Goal: Task Accomplishment & Management: Manage account settings

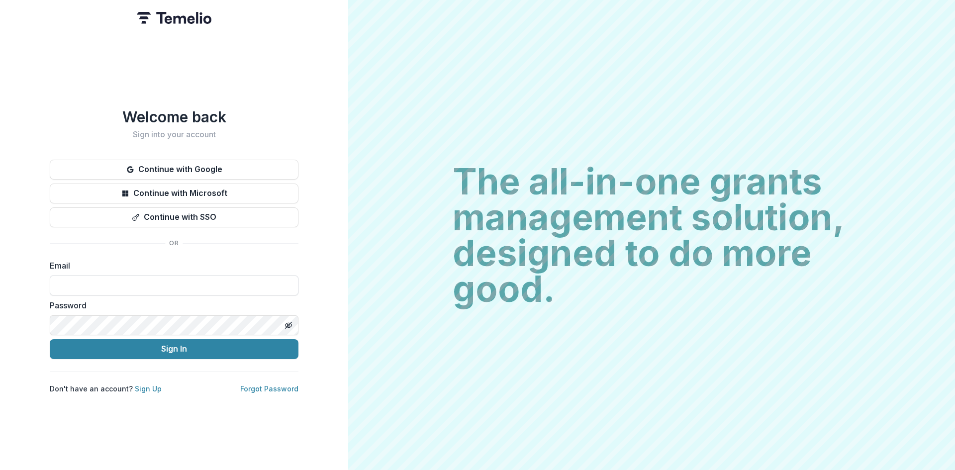
click at [94, 280] on input at bounding box center [174, 286] width 249 height 20
type input "**********"
click at [157, 349] on button "Sign In" at bounding box center [174, 349] width 249 height 20
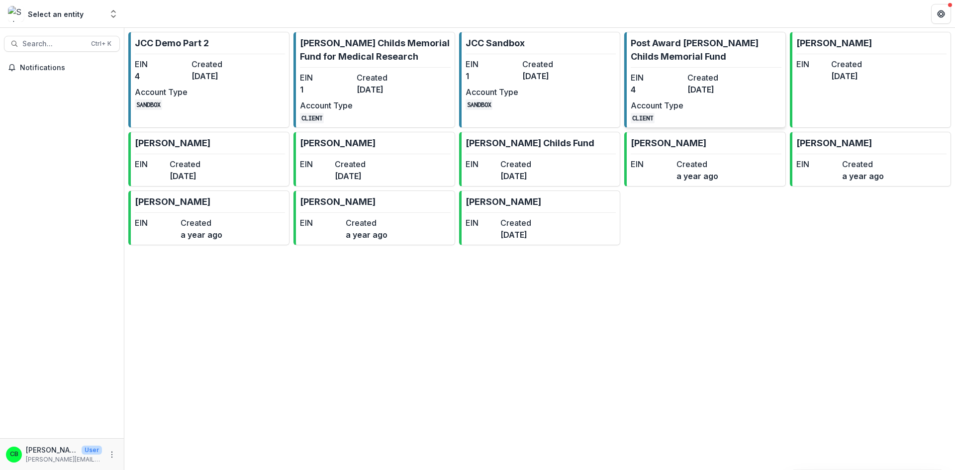
click at [719, 40] on p "Post Award [PERSON_NAME] Childs Memorial Fund" at bounding box center [706, 49] width 150 height 27
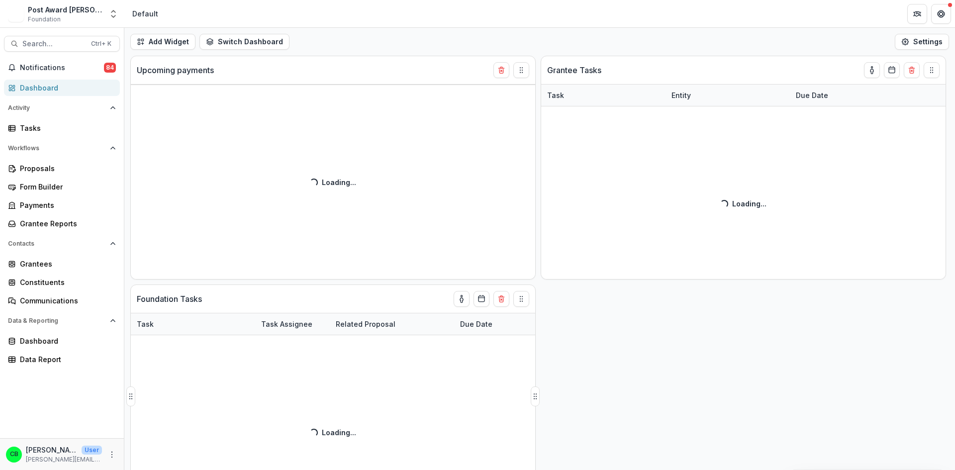
select select "**********"
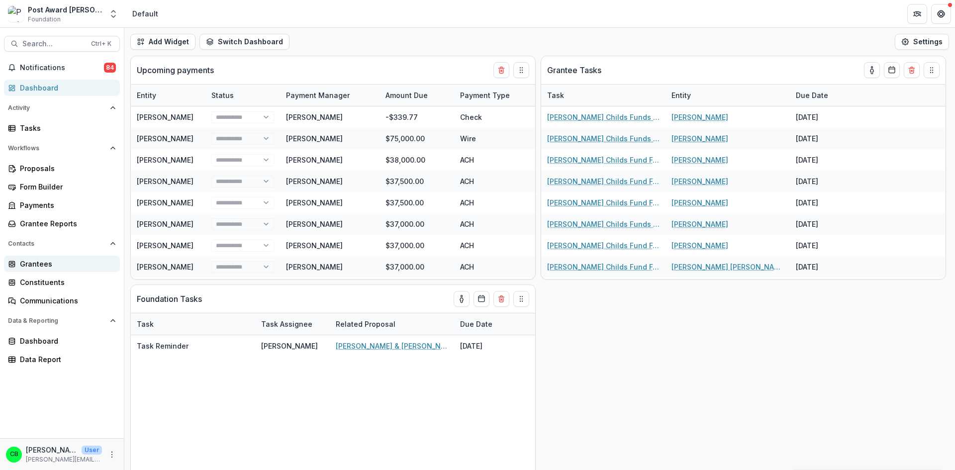
click at [46, 266] on div "Grantees" at bounding box center [66, 264] width 92 height 10
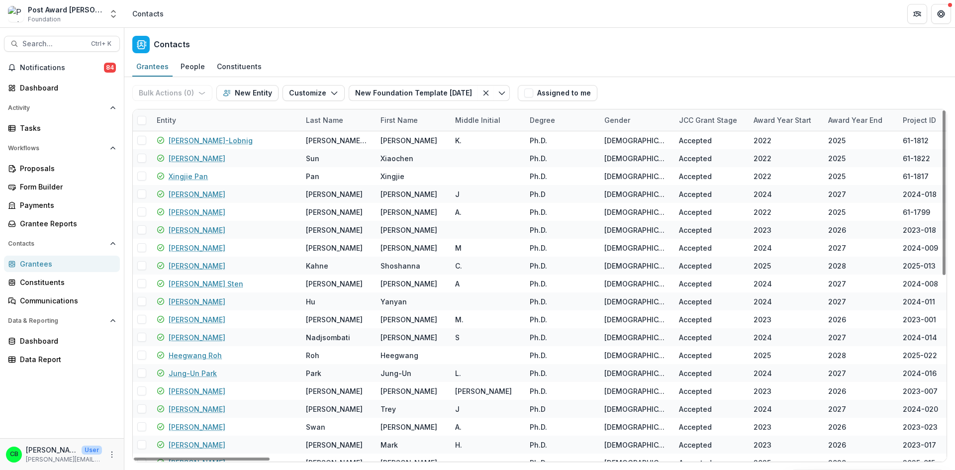
click at [223, 112] on div "Entity" at bounding box center [225, 119] width 149 height 21
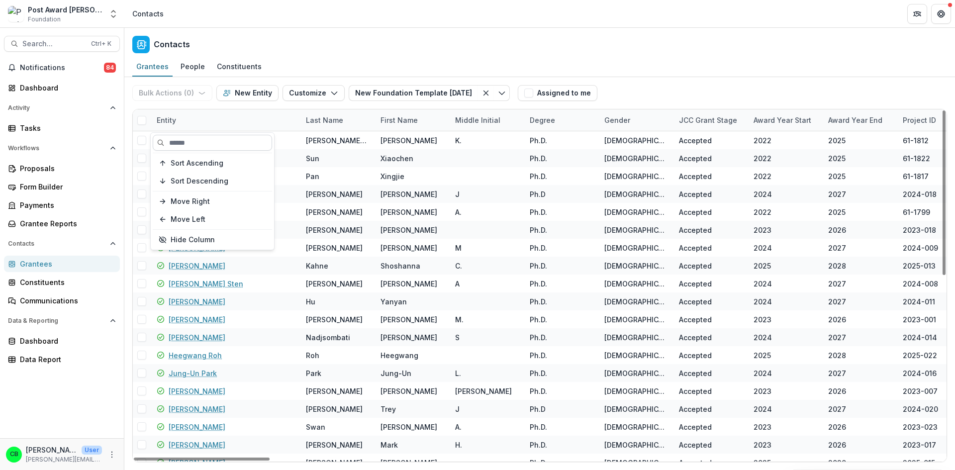
click at [217, 138] on input at bounding box center [212, 143] width 119 height 16
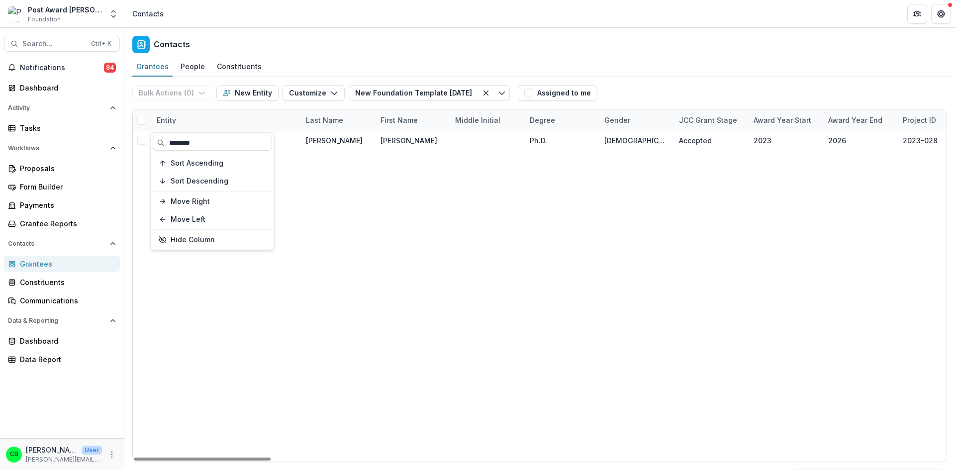
type input "********"
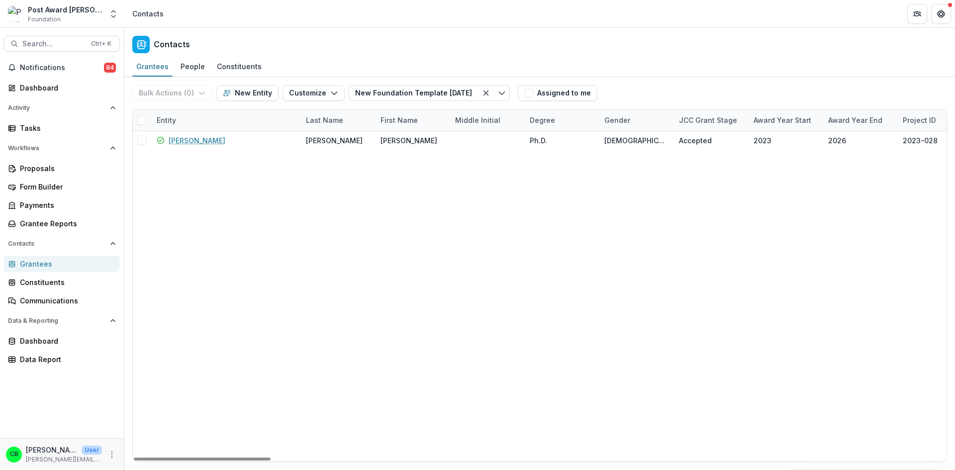
click at [362, 45] on div "Contacts" at bounding box center [539, 42] width 830 height 29
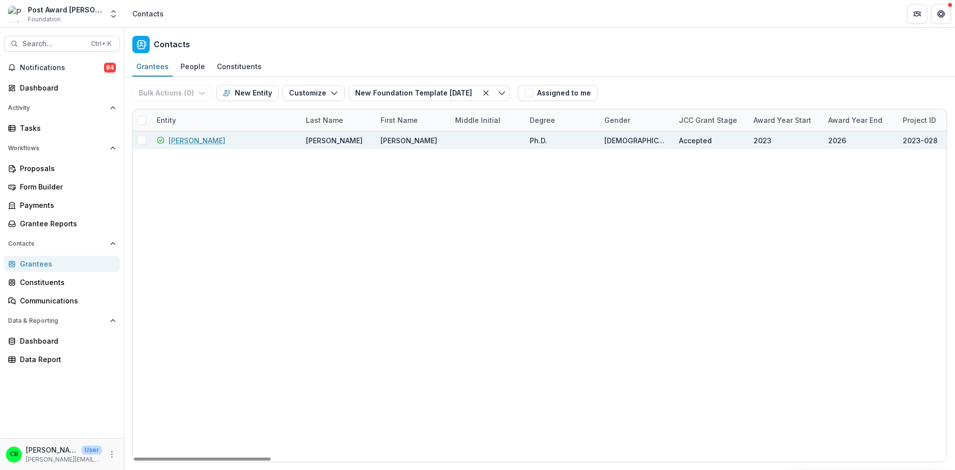
click at [193, 143] on link "[PERSON_NAME]" at bounding box center [197, 140] width 57 height 10
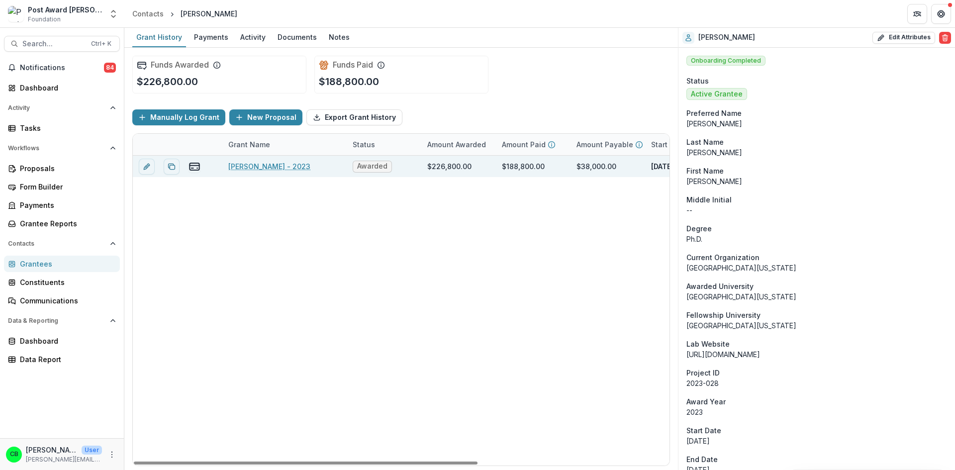
click at [253, 171] on link "Kevin Wu - 2023" at bounding box center [269, 166] width 82 height 10
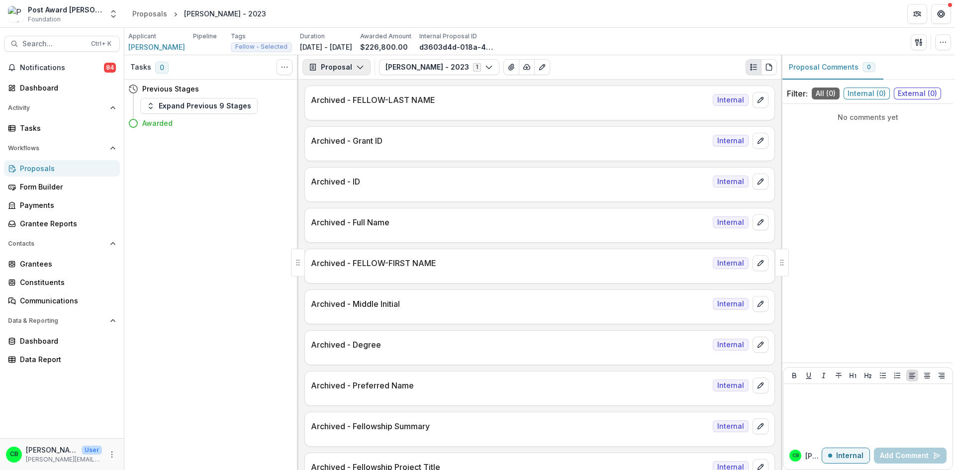
click at [358, 68] on polyline "button" at bounding box center [359, 67] width 5 height 3
click at [346, 126] on div "Reports" at bounding box center [367, 122] width 91 height 10
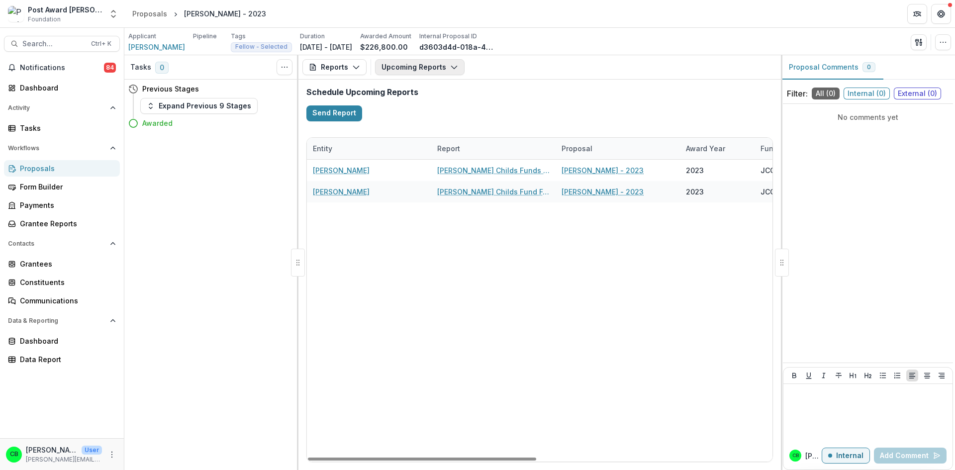
click at [410, 65] on button "Upcoming Reports" at bounding box center [420, 67] width 90 height 16
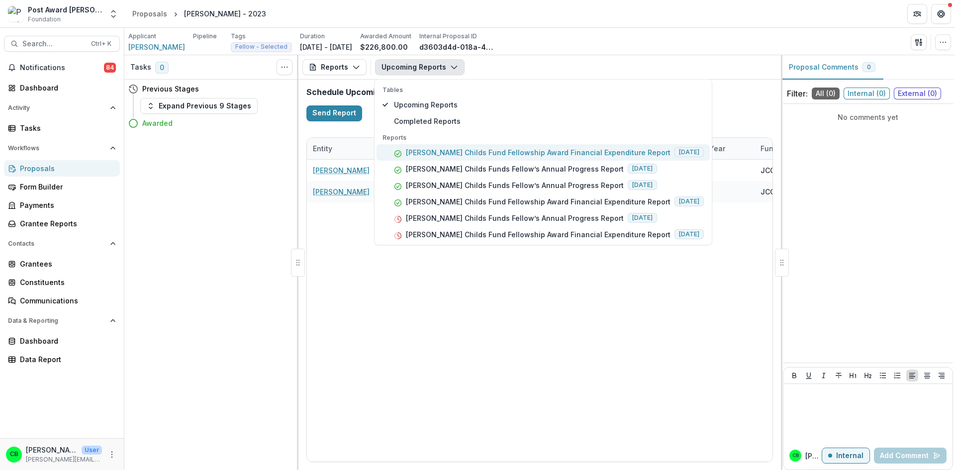
click at [433, 158] on button "Jane Coffin Childs Fund Fellowship Award Financial Expenditure Report 2024-08-30" at bounding box center [542, 152] width 333 height 16
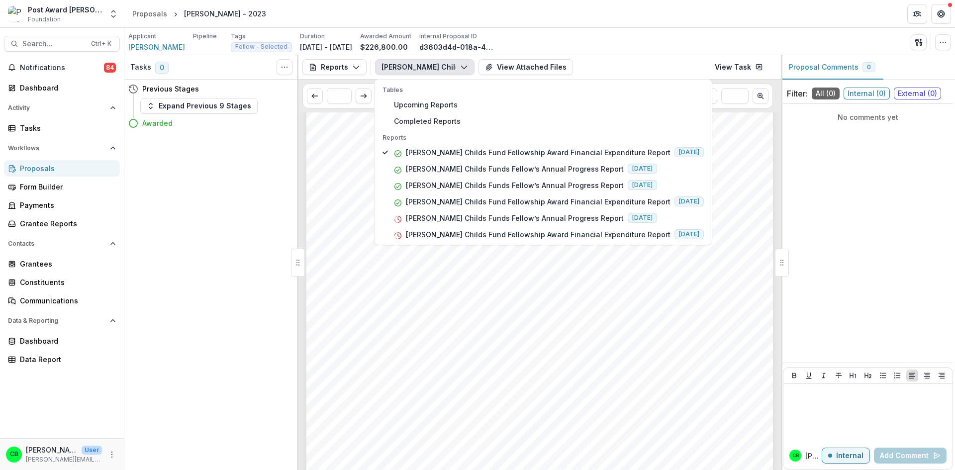
scroll to position [306, 0]
click at [623, 342] on div "1. 2. 3. 4. - - - Submission Responses Jane Coffin Childs Fund Fellowship Award…" at bounding box center [539, 136] width 466 height 660
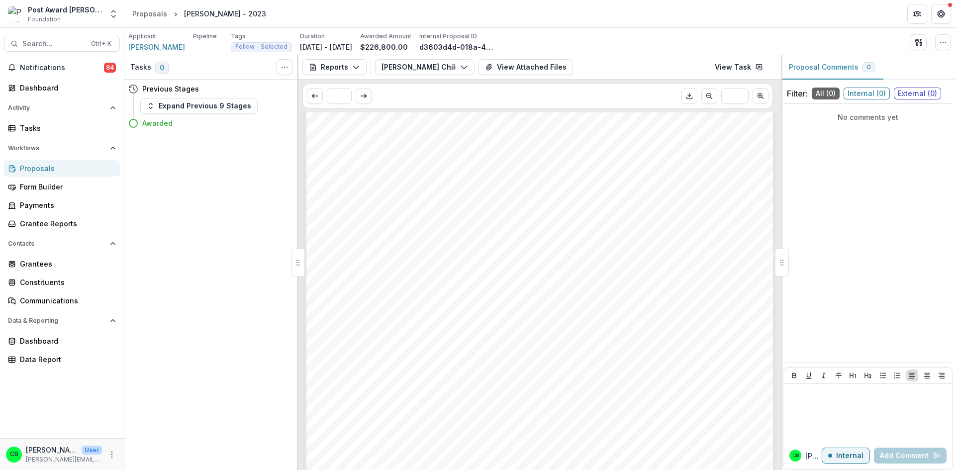
scroll to position [0, 0]
click at [729, 71] on link "View Task" at bounding box center [739, 67] width 60 height 16
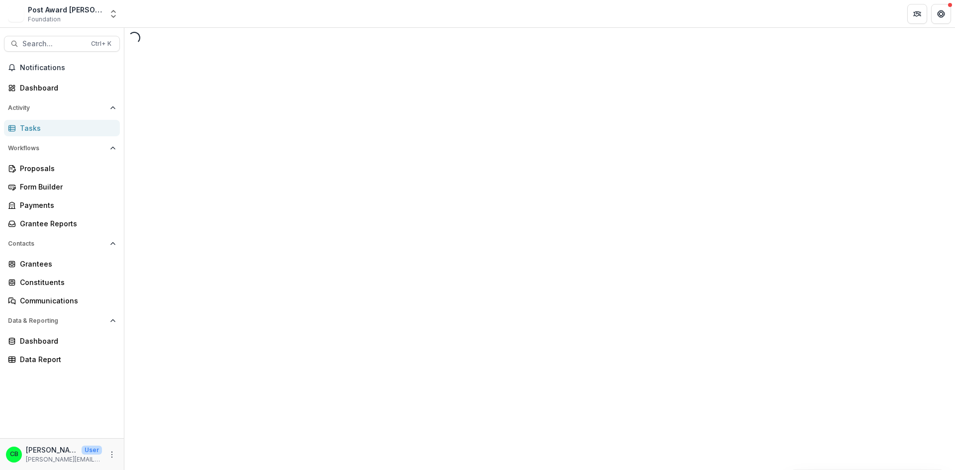
select select "********"
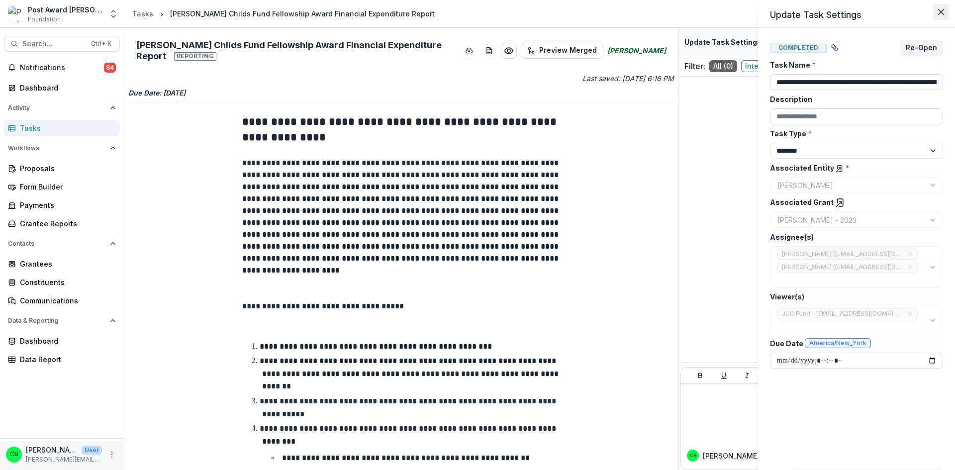
click at [941, 12] on icon "Close" at bounding box center [941, 12] width 6 height 6
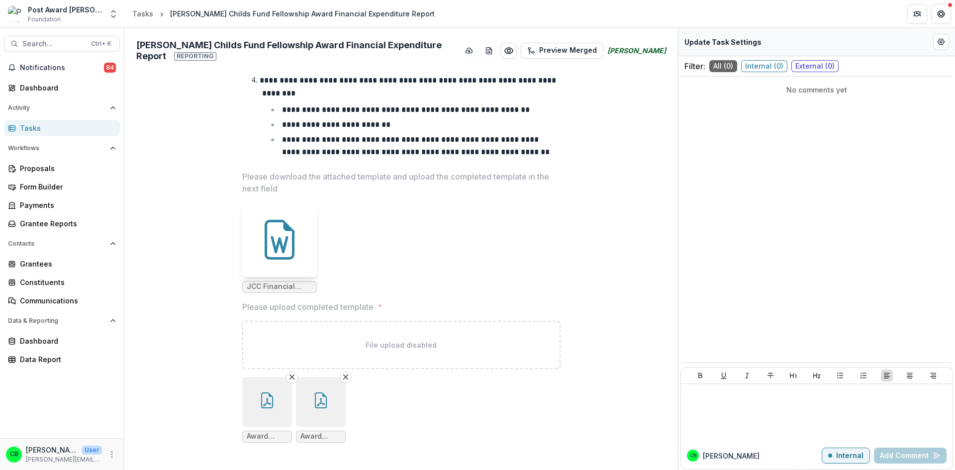
scroll to position [349, 0]
click at [261, 394] on icon "button" at bounding box center [267, 400] width 16 height 16
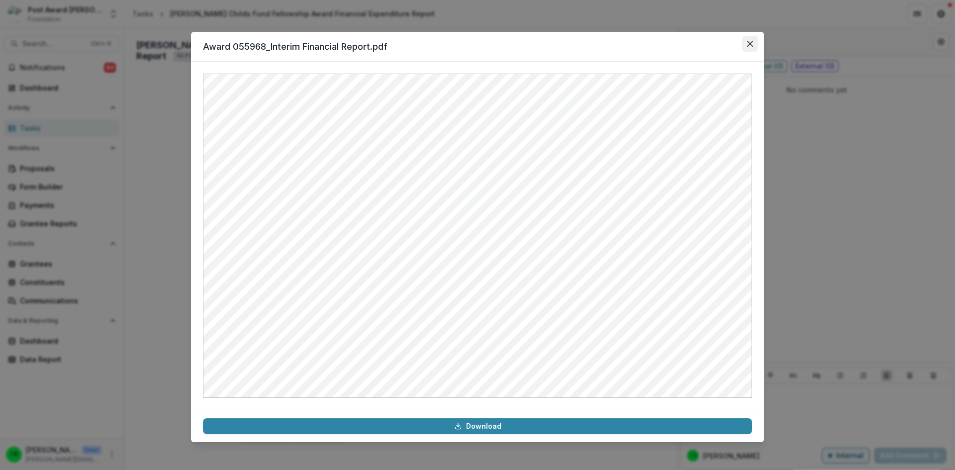
click at [752, 42] on icon "Close" at bounding box center [750, 44] width 6 height 6
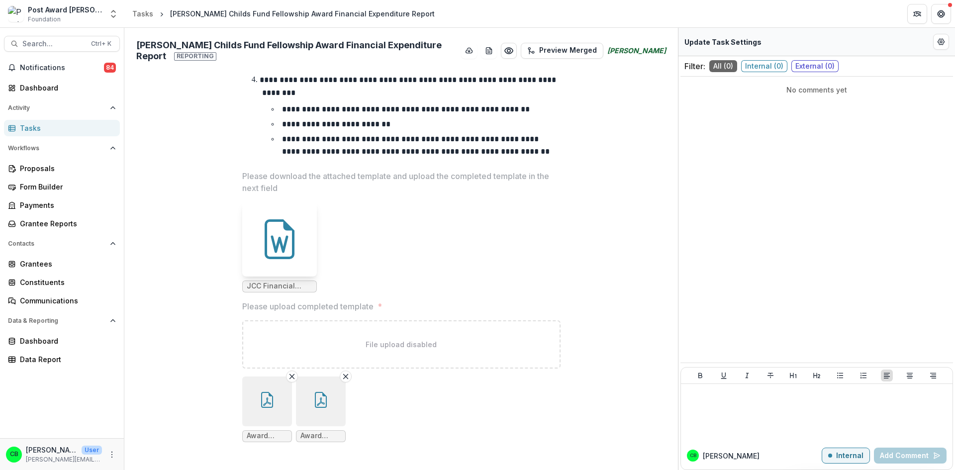
click at [310, 407] on button "button" at bounding box center [321, 401] width 50 height 50
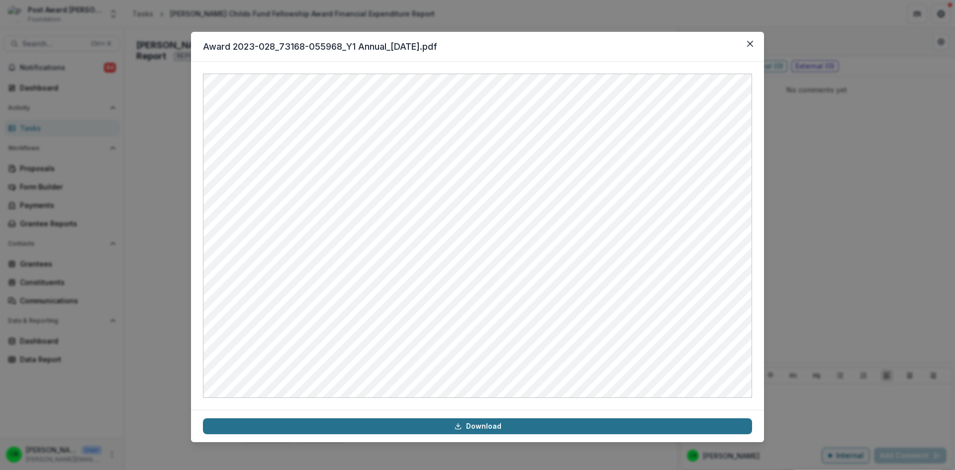
click at [517, 425] on link "Download" at bounding box center [477, 426] width 549 height 16
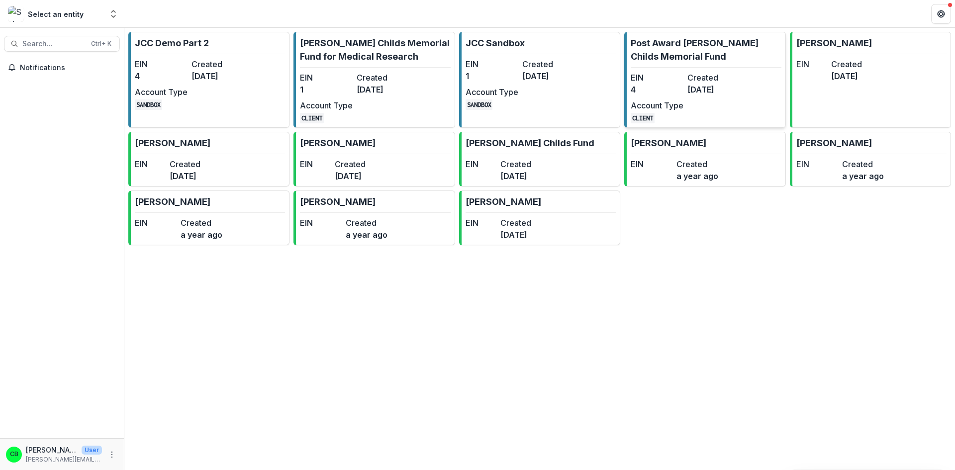
click at [675, 56] on p "Post Award [PERSON_NAME] Childs Memorial Fund" at bounding box center [706, 49] width 150 height 27
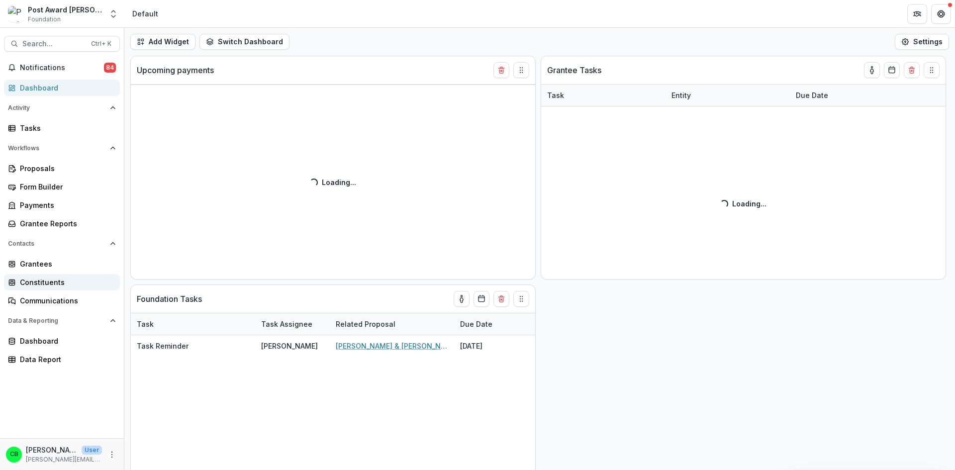
select select "**********"
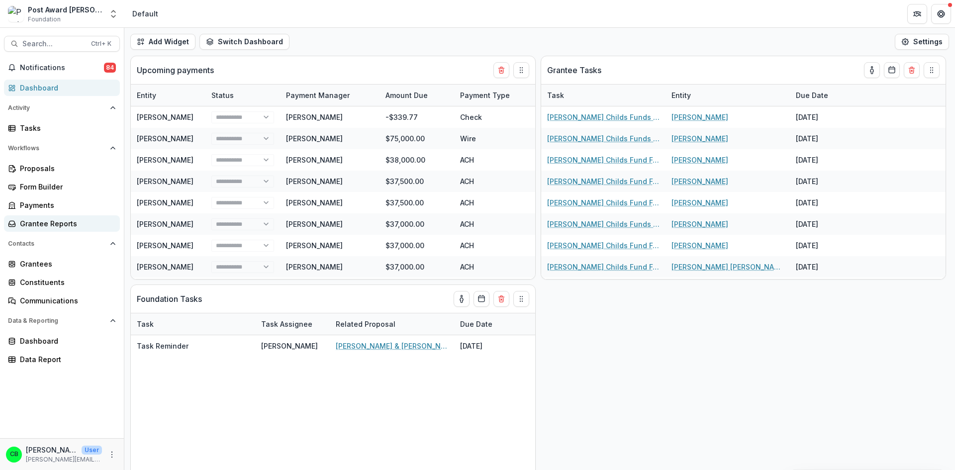
click at [64, 224] on div "Grantee Reports" at bounding box center [66, 223] width 92 height 10
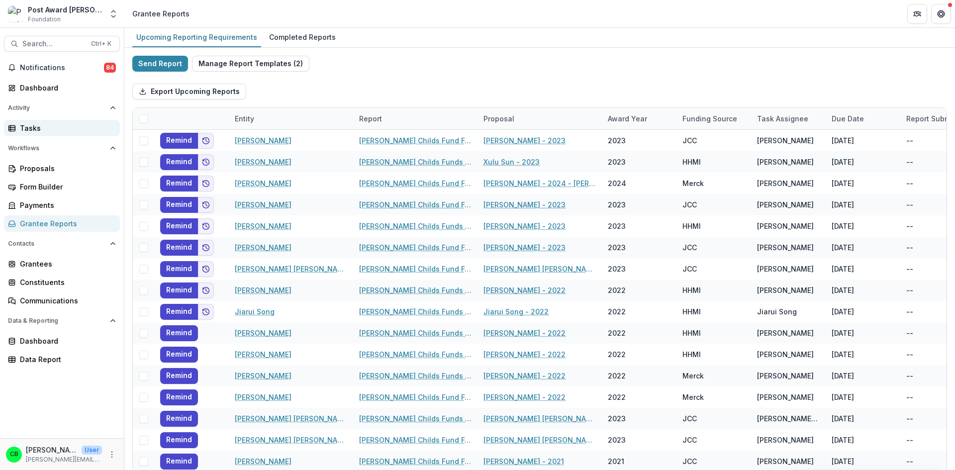
click at [33, 126] on div "Tasks" at bounding box center [66, 128] width 92 height 10
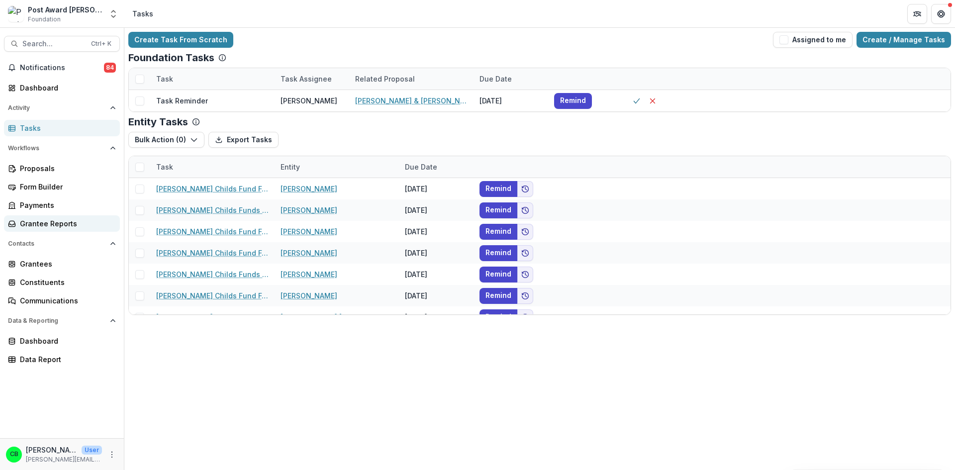
click at [41, 228] on div "Grantee Reports" at bounding box center [66, 223] width 92 height 10
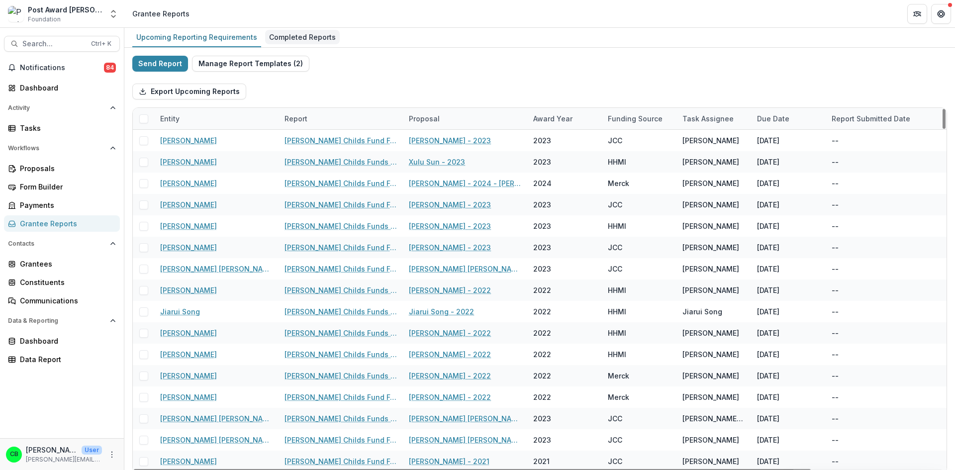
click at [288, 39] on div "Completed Reports" at bounding box center [302, 37] width 75 height 14
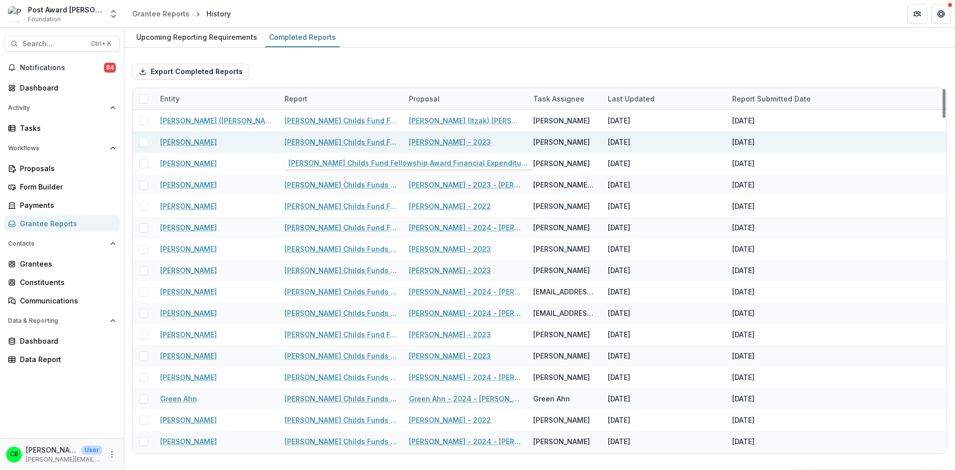
click at [321, 139] on link "[PERSON_NAME] Childs Fund Fellowship Award Financial Expenditure Report" at bounding box center [340, 142] width 112 height 10
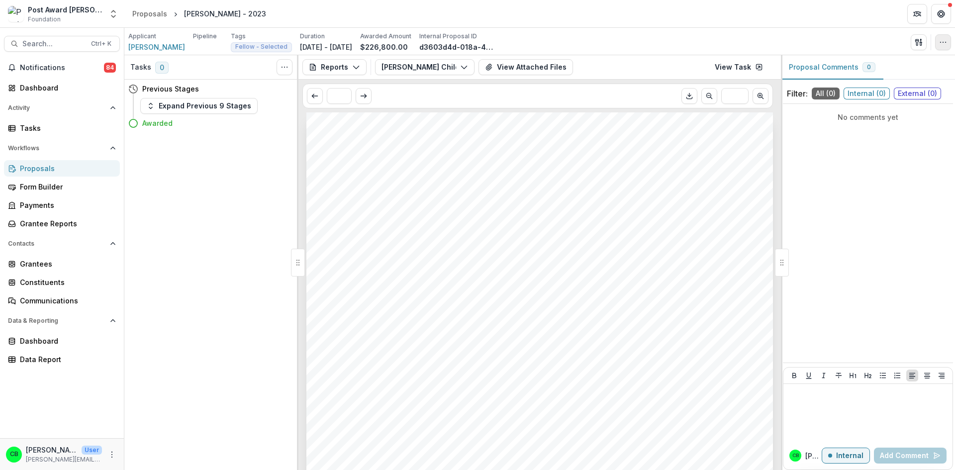
click at [946, 47] on button "button" at bounding box center [943, 42] width 16 height 16
click at [685, 36] on div "Applicant Kevin Wu Pipeline Tags Fellow - Selected All tags Fellow - Selected D…" at bounding box center [539, 42] width 823 height 20
click at [353, 67] on polyline "button" at bounding box center [355, 67] width 5 height 3
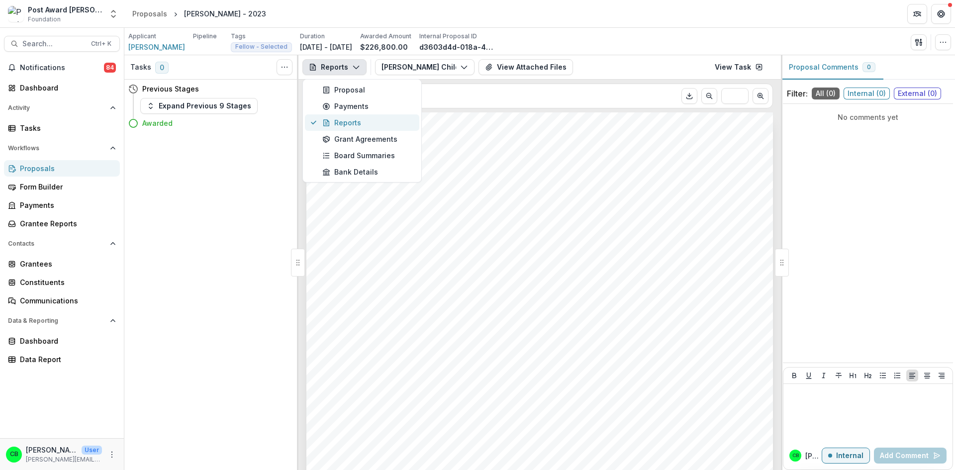
click at [355, 118] on div "Reports" at bounding box center [367, 122] width 91 height 10
click at [358, 68] on icon "button" at bounding box center [356, 67] width 8 height 8
click at [519, 100] on div "* ***" at bounding box center [537, 96] width 470 height 25
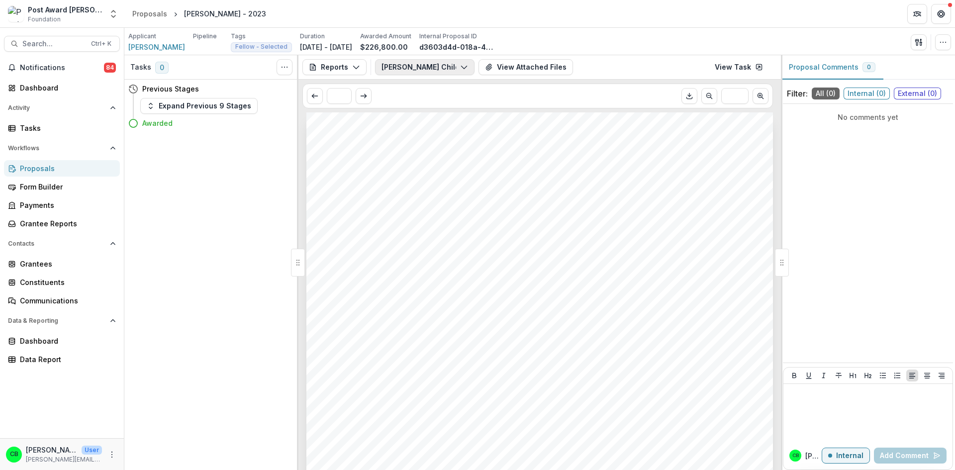
click at [457, 63] on button "[PERSON_NAME] Childs Fund Fellowship Award Financial Expenditure Report" at bounding box center [424, 67] width 99 height 16
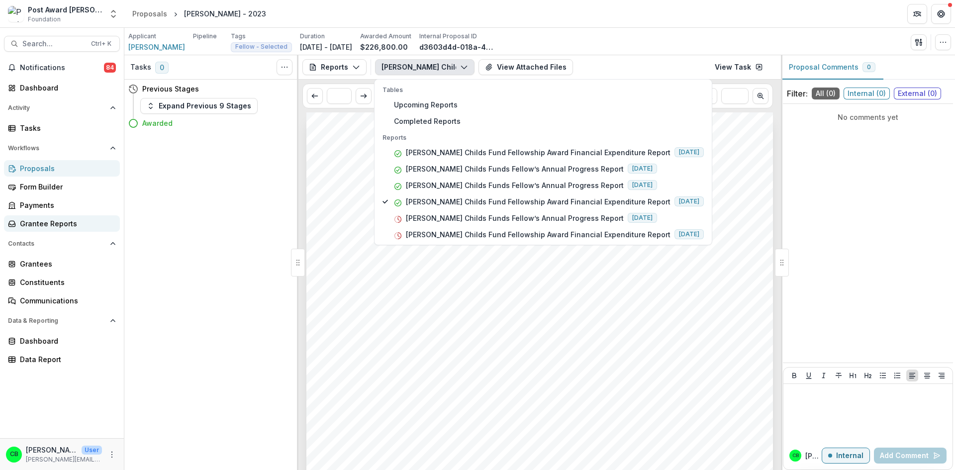
click at [41, 227] on div "Grantee Reports" at bounding box center [66, 223] width 92 height 10
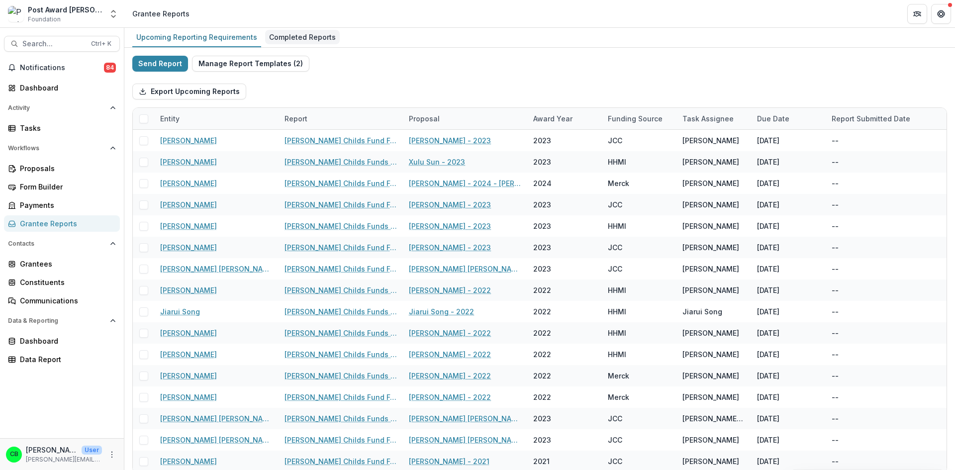
click at [304, 39] on div "Completed Reports" at bounding box center [302, 37] width 75 height 14
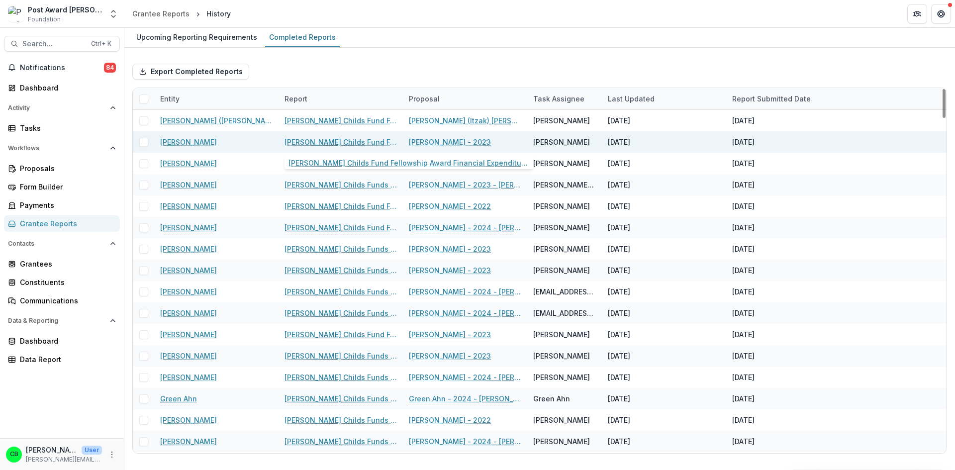
click at [325, 141] on link "[PERSON_NAME] Childs Fund Fellowship Award Financial Expenditure Report" at bounding box center [340, 142] width 112 height 10
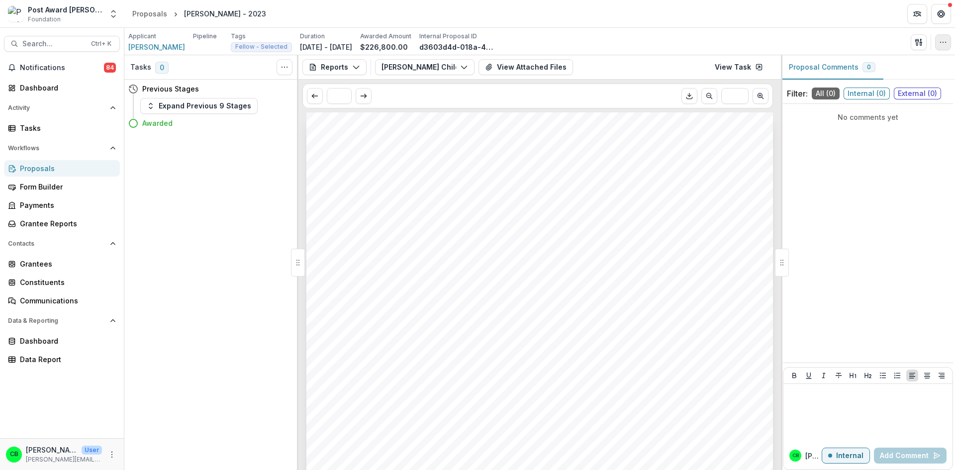
click at [945, 47] on button "button" at bounding box center [943, 42] width 16 height 16
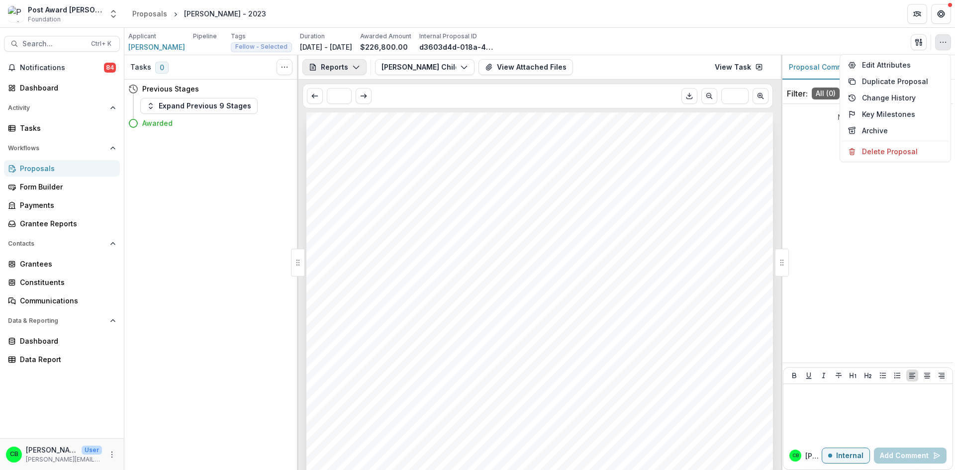
click at [343, 62] on button "Reports" at bounding box center [334, 67] width 64 height 16
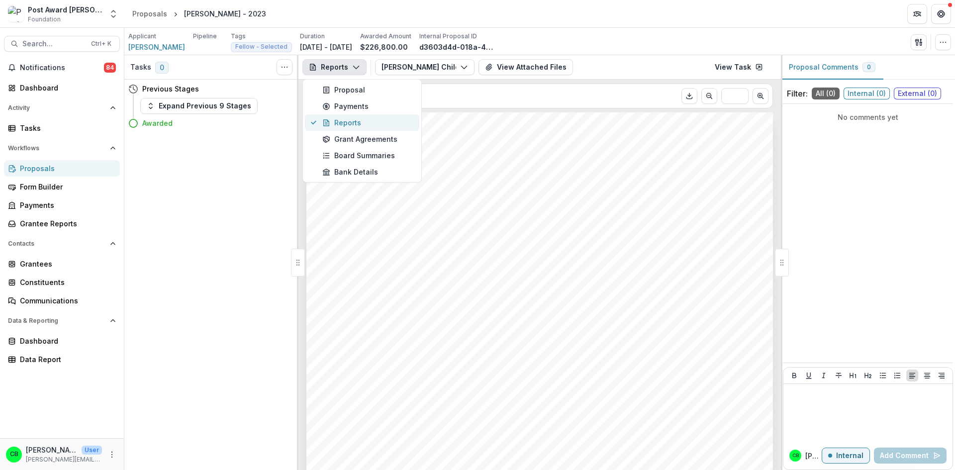
click at [342, 127] on div "Reports" at bounding box center [367, 122] width 91 height 10
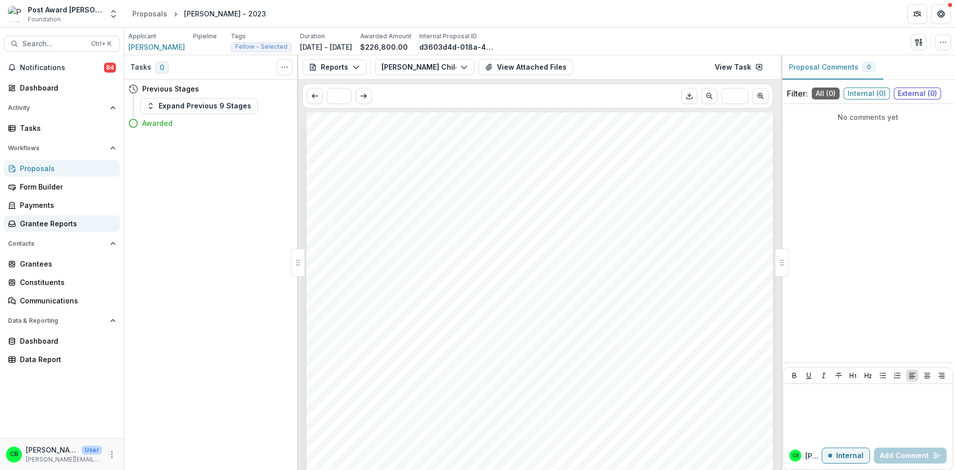
click at [42, 223] on div "Grantee Reports" at bounding box center [66, 223] width 92 height 10
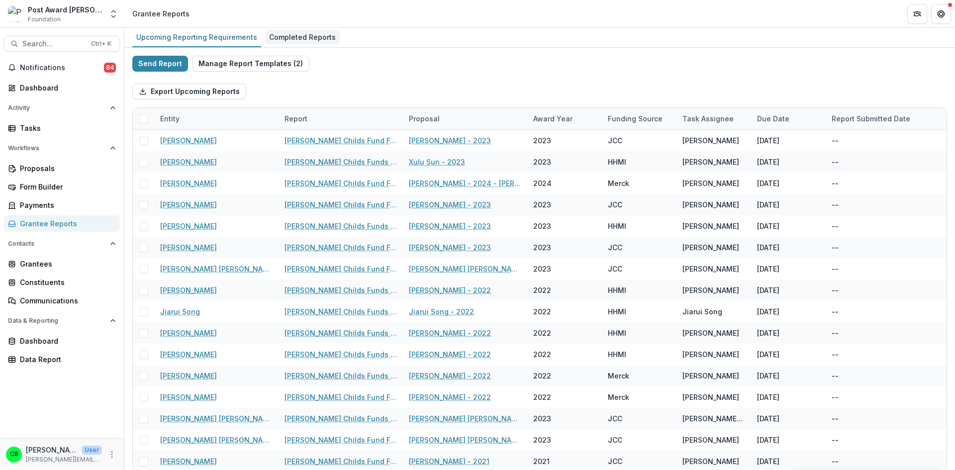
click at [299, 33] on div "Completed Reports" at bounding box center [302, 37] width 75 height 14
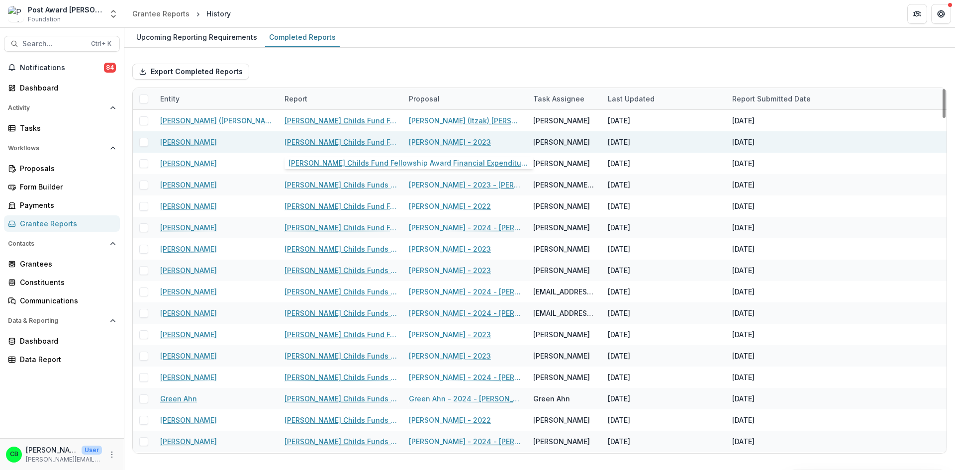
click at [359, 142] on link "[PERSON_NAME] Childs Fund Fellowship Award Financial Expenditure Report" at bounding box center [340, 142] width 112 height 10
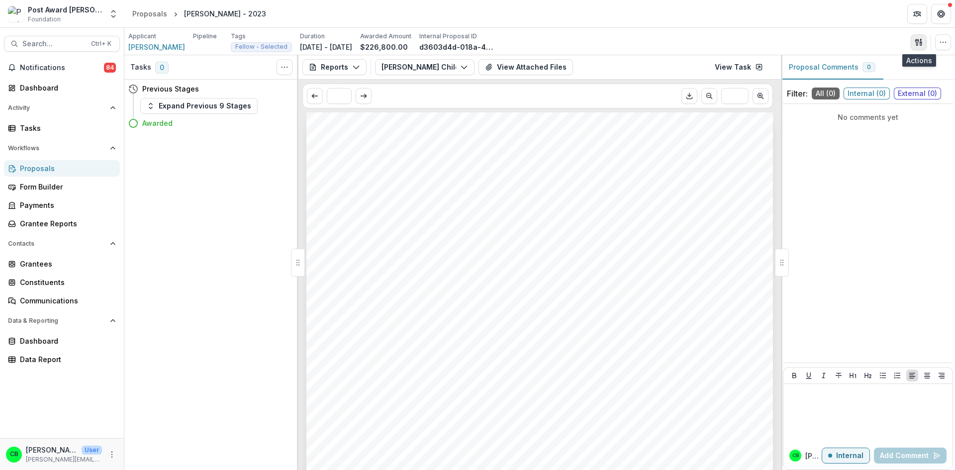
click at [920, 48] on button "button" at bounding box center [919, 42] width 16 height 16
click at [938, 44] on button "button" at bounding box center [943, 42] width 16 height 16
click at [920, 41] on icon "button" at bounding box center [919, 42] width 8 height 8
click at [866, 93] on button "Edit Viewers" at bounding box center [871, 98] width 106 height 16
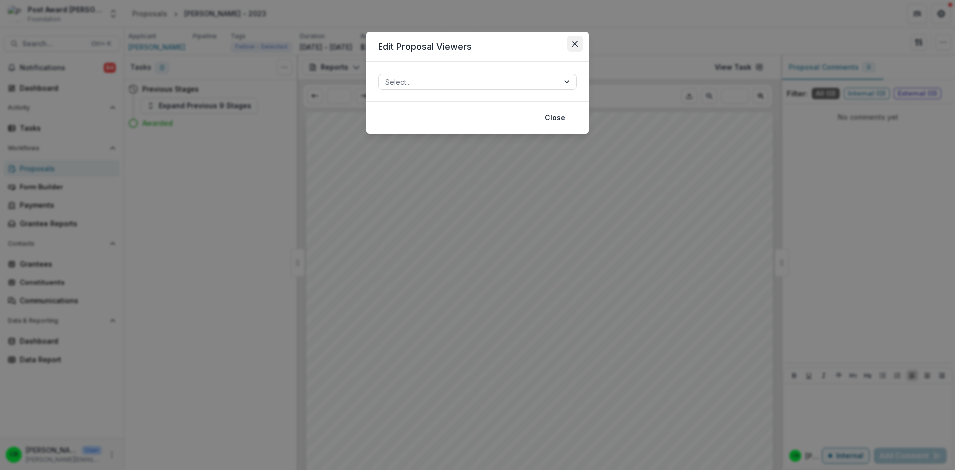
click at [577, 46] on icon "Close" at bounding box center [575, 44] width 6 height 6
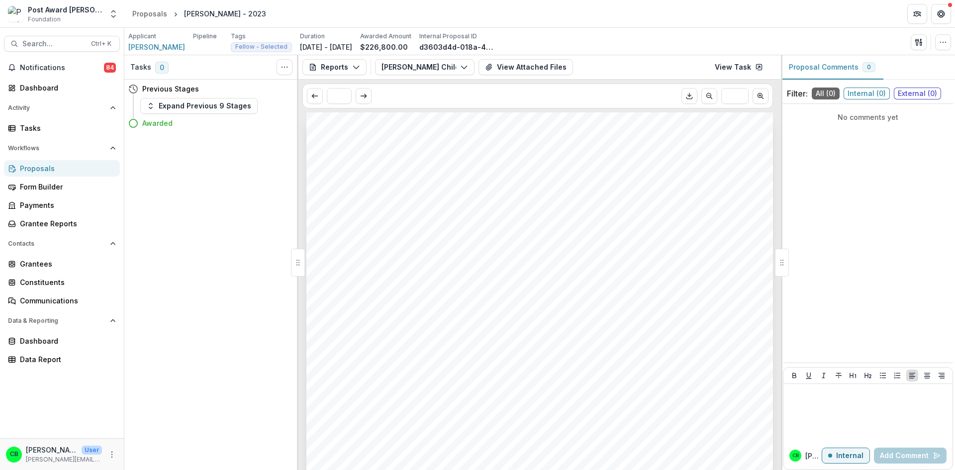
click at [941, 51] on div "Applicant Kevin Wu Pipeline Tags Fellow - Selected All tags Fellow - Selected D…" at bounding box center [539, 42] width 823 height 20
click at [921, 43] on icon "button" at bounding box center [920, 43] width 1 height 3
click at [887, 129] on button "View Related Entities" at bounding box center [871, 130] width 106 height 16
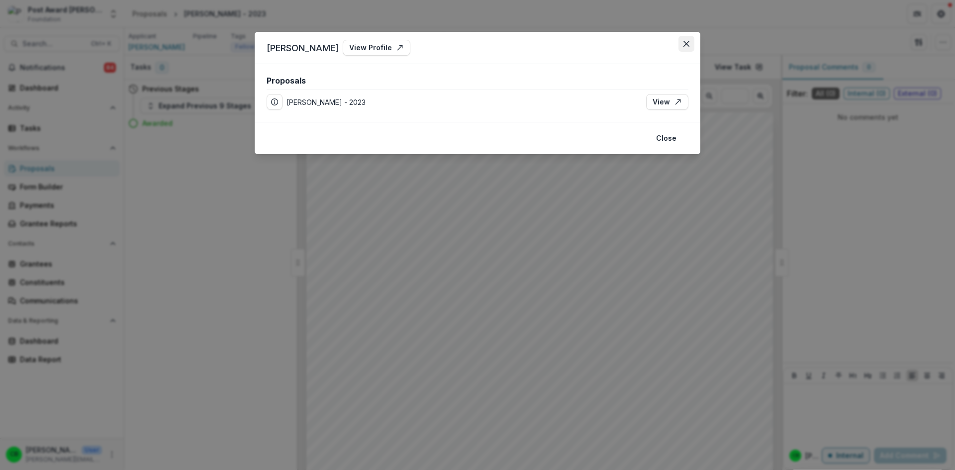
click at [684, 40] on button "Close" at bounding box center [686, 44] width 16 height 16
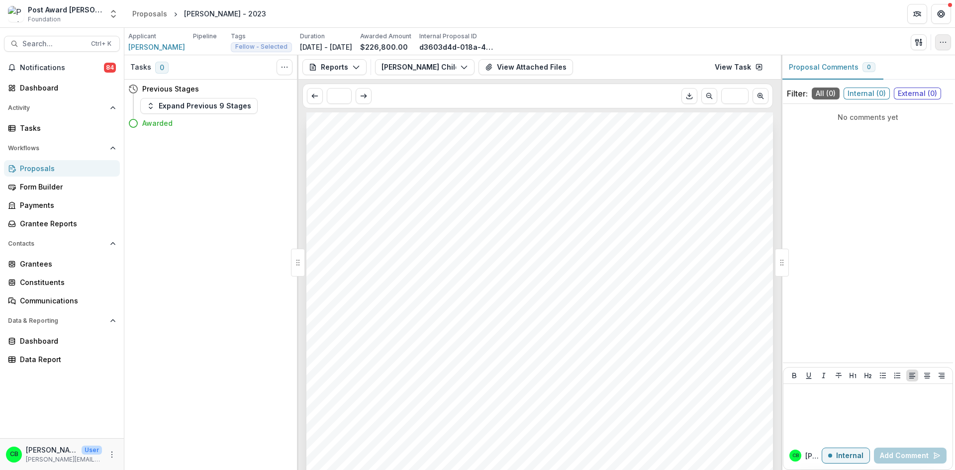
click at [943, 45] on icon "button" at bounding box center [943, 42] width 8 height 8
click at [896, 103] on button "Change History" at bounding box center [895, 98] width 106 height 16
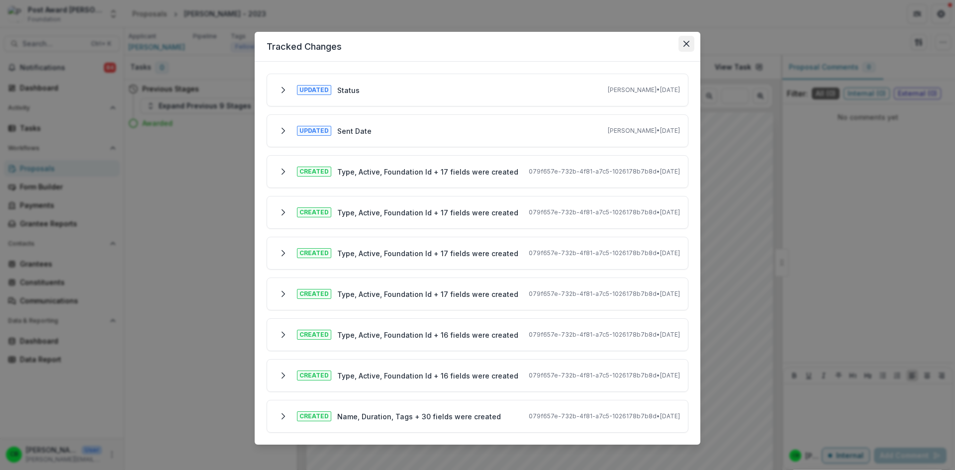
click at [691, 42] on button "Close" at bounding box center [686, 44] width 16 height 16
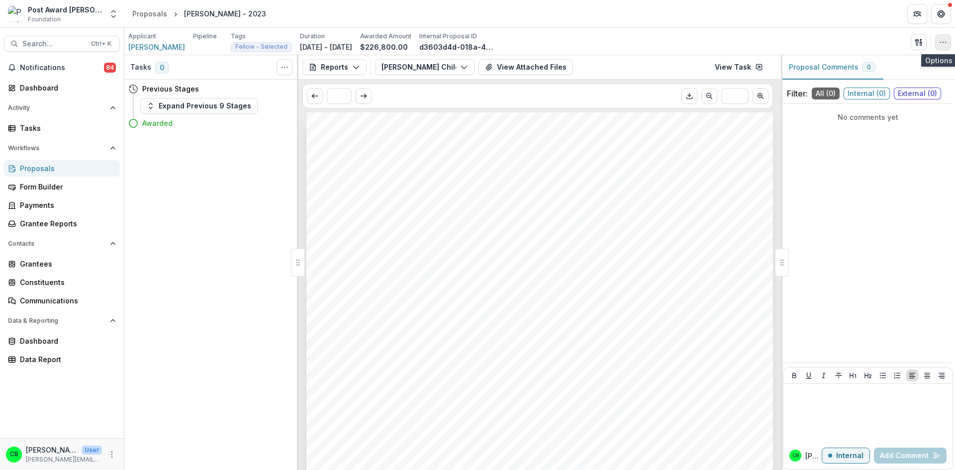
click at [940, 46] on icon "button" at bounding box center [943, 42] width 8 height 8
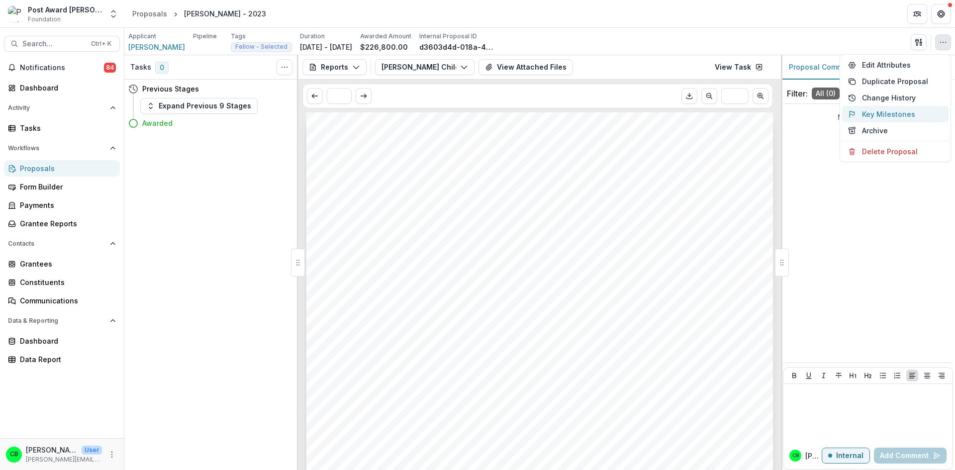
click at [895, 112] on button "Key Milestones" at bounding box center [895, 114] width 106 height 16
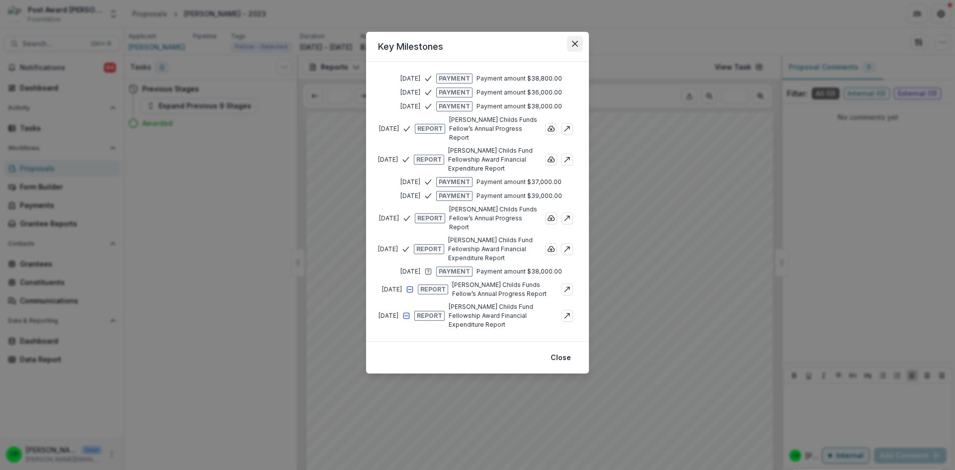
click at [578, 45] on button "Close" at bounding box center [575, 44] width 16 height 16
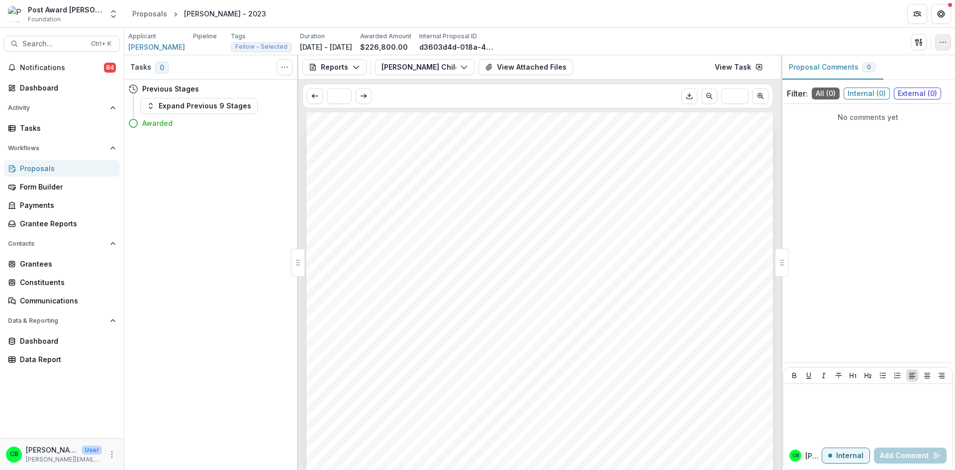
click at [939, 47] on button "button" at bounding box center [943, 42] width 16 height 16
click at [763, 98] on icon "Scroll to next page" at bounding box center [760, 96] width 8 height 8
click at [710, 98] on icon "Scroll to previous page" at bounding box center [709, 96] width 8 height 8
type input "***"
click at [42, 224] on div "Grantee Reports" at bounding box center [66, 223] width 92 height 10
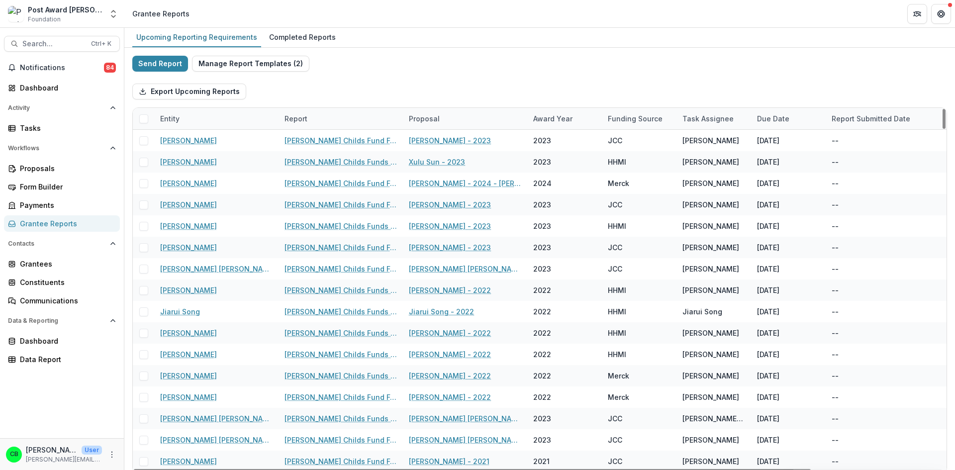
click at [59, 218] on div "Grantee Reports" at bounding box center [66, 223] width 92 height 10
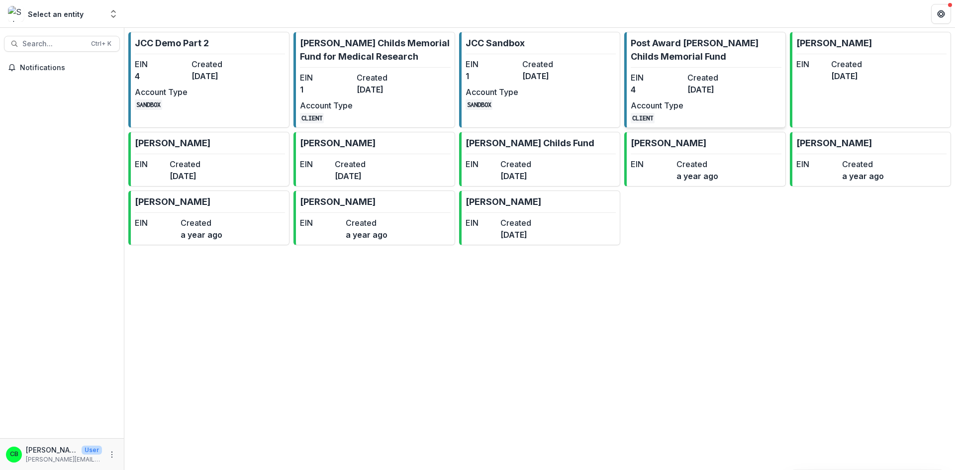
click at [669, 48] on p "Post Award [PERSON_NAME] Childs Memorial Fund" at bounding box center [706, 49] width 150 height 27
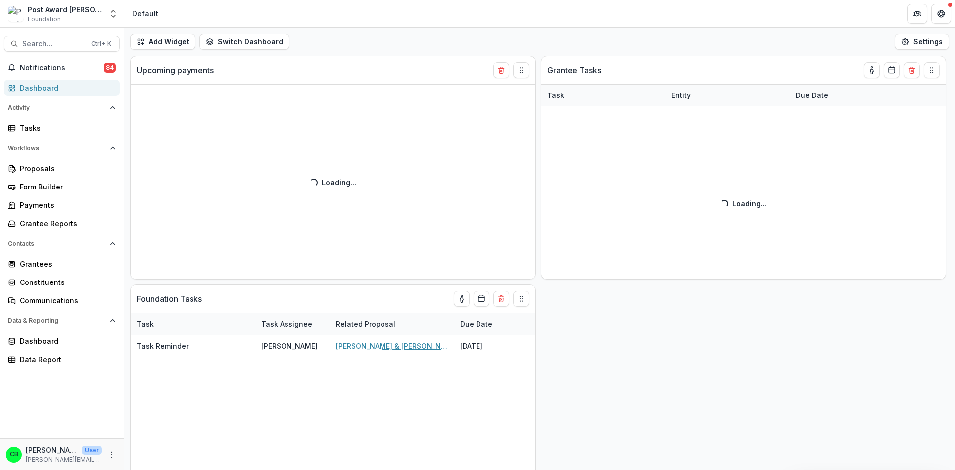
select select "**********"
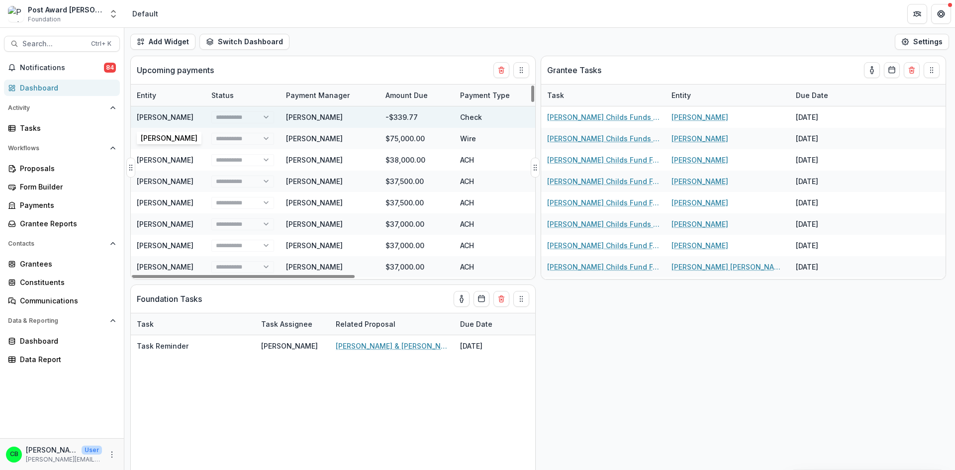
click at [151, 117] on link "[PERSON_NAME]" at bounding box center [165, 117] width 57 height 8
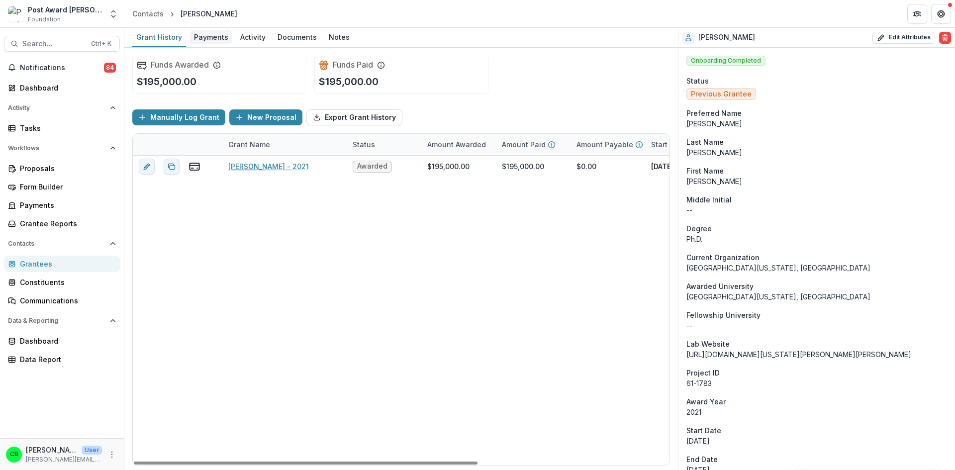
click at [220, 33] on div "Payments" at bounding box center [211, 37] width 42 height 14
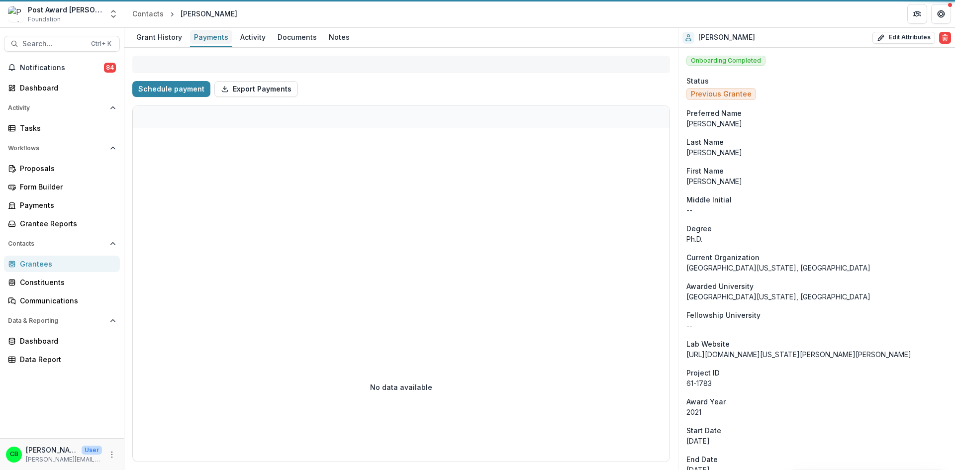
select select "**********"
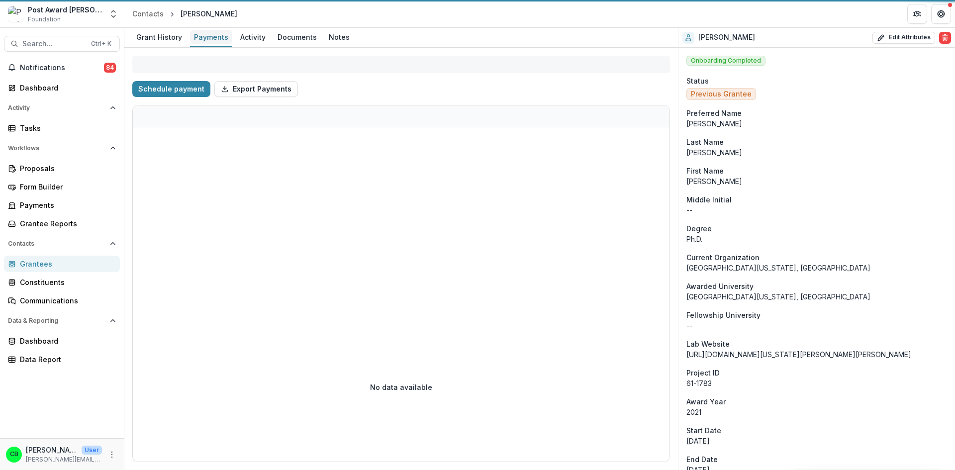
select select "**********"
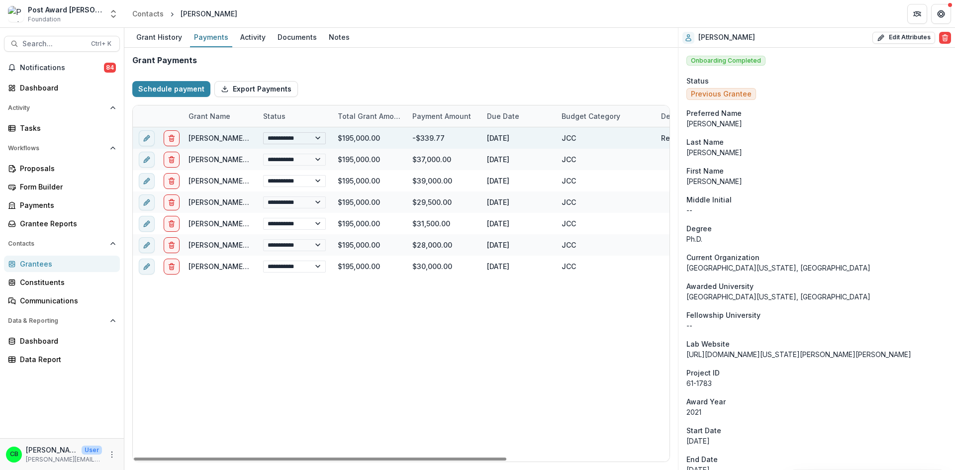
click at [318, 139] on select "**********" at bounding box center [294, 138] width 63 height 12
click at [263, 132] on select "**********" at bounding box center [294, 138] width 63 height 12
select select "**********"
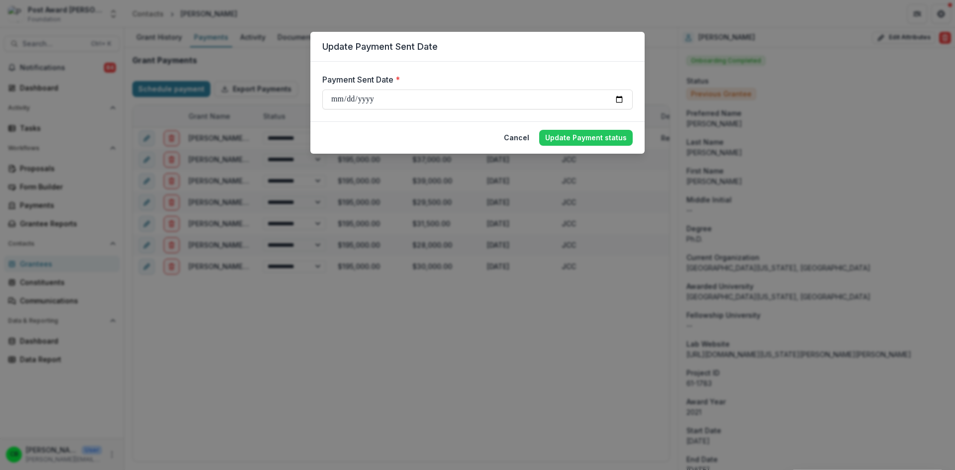
type input "**********"
click at [589, 140] on button "Update Payment status" at bounding box center [585, 138] width 93 height 16
select select "**********"
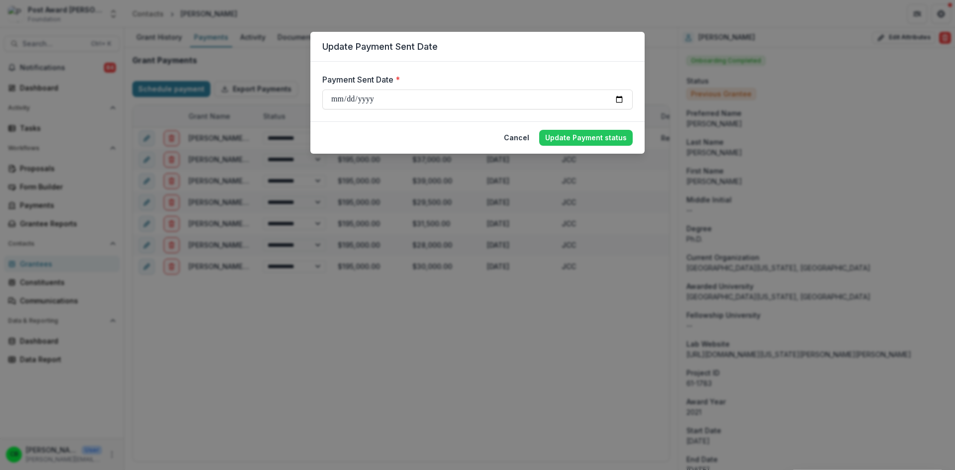
select select "**********"
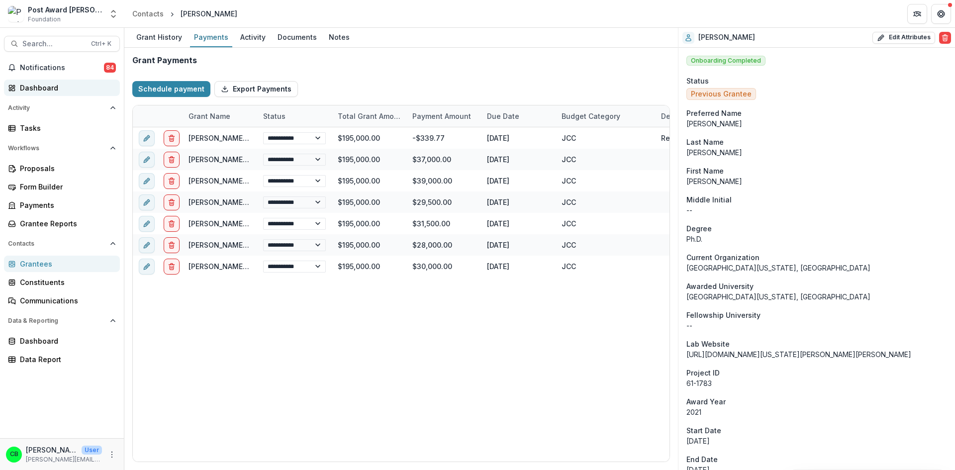
click at [40, 90] on div "Dashboard" at bounding box center [66, 88] width 92 height 10
select select "**********"
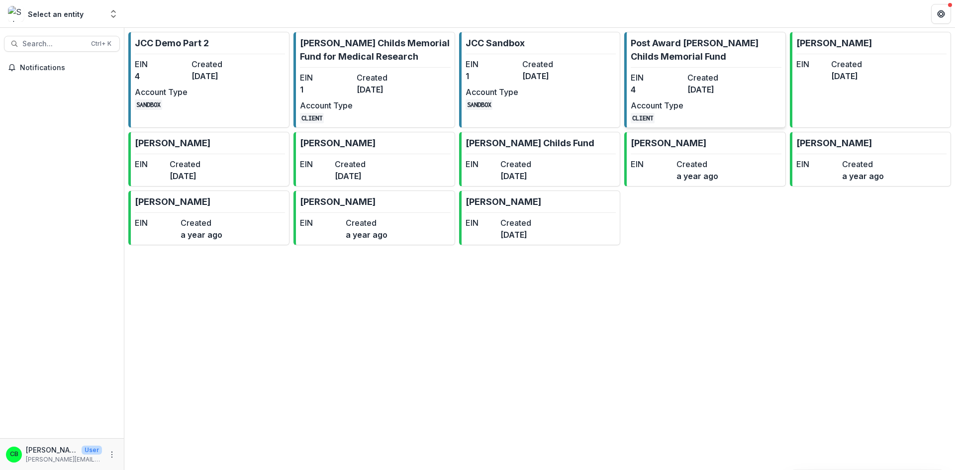
click at [704, 57] on p "Post Award [PERSON_NAME] Childs Memorial Fund" at bounding box center [706, 49] width 150 height 27
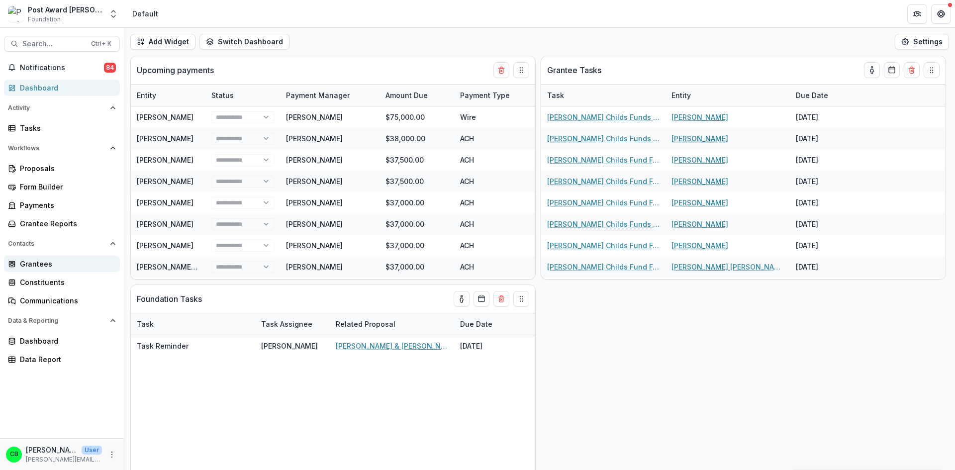
click at [33, 261] on div "Grantees" at bounding box center [66, 264] width 92 height 10
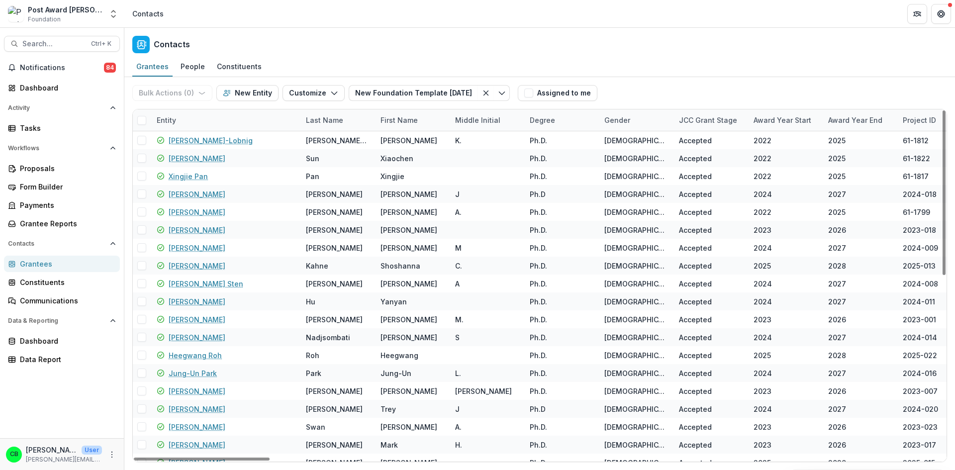
click at [188, 117] on div "Entity" at bounding box center [225, 119] width 149 height 21
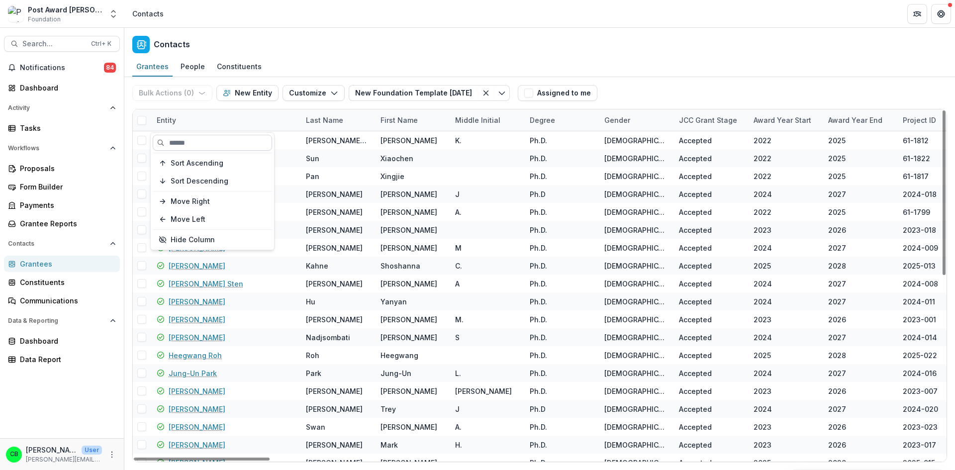
click at [197, 142] on input at bounding box center [212, 143] width 119 height 16
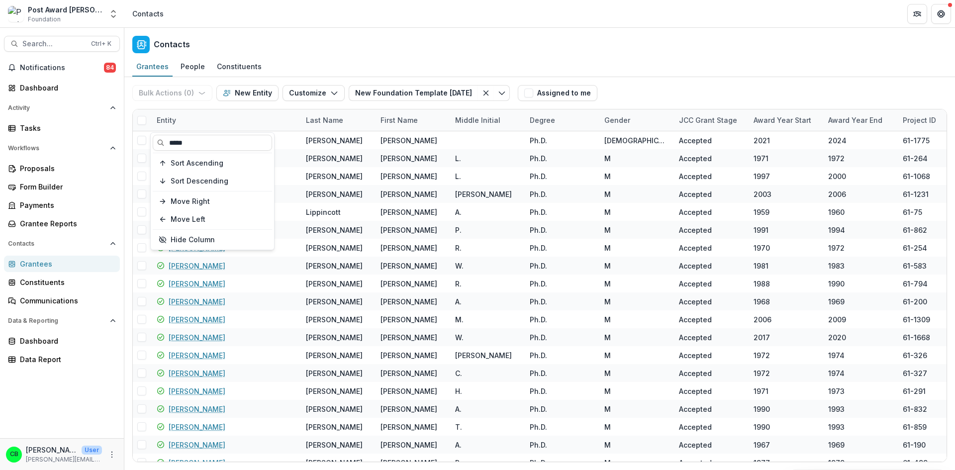
type input "*****"
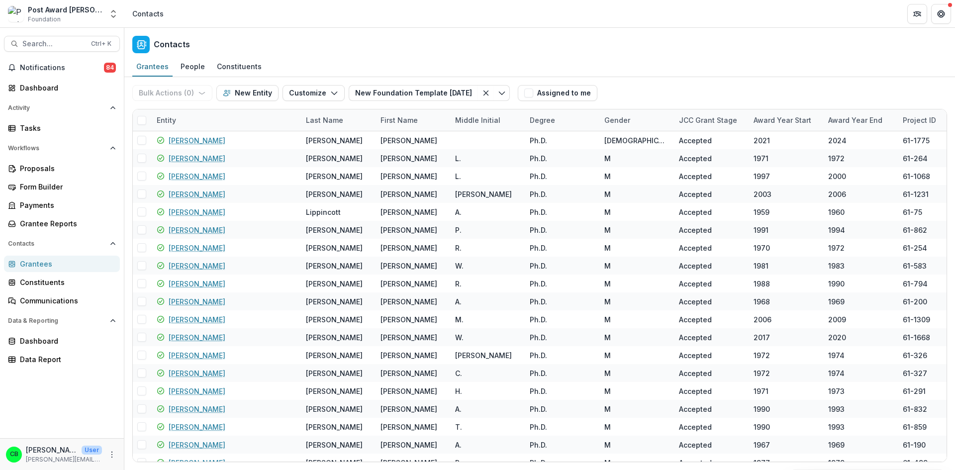
click at [378, 55] on div "Contacts" at bounding box center [539, 42] width 830 height 29
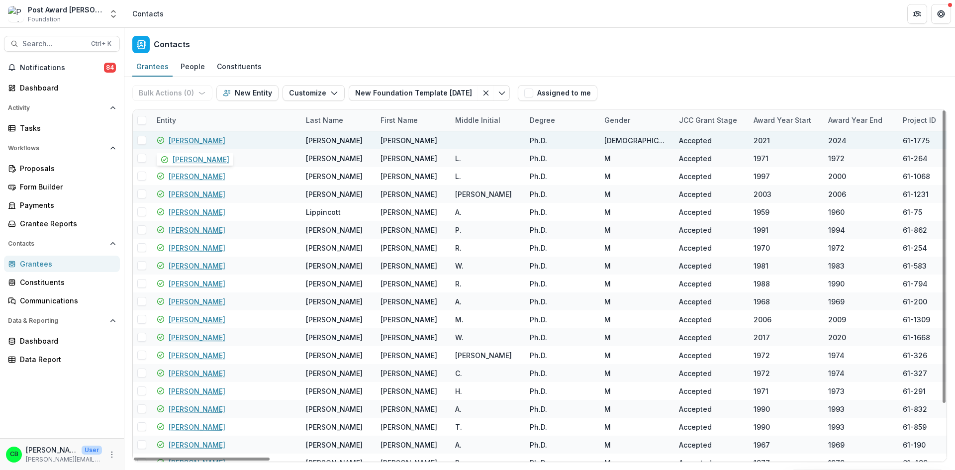
click at [185, 141] on link "[PERSON_NAME]" at bounding box center [197, 140] width 57 height 10
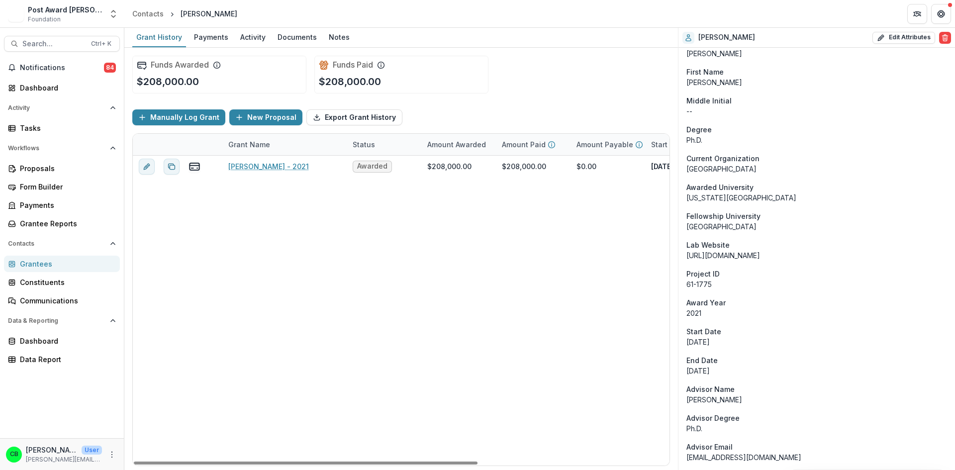
scroll to position [99, 0]
